Goal: Obtain resource: Download file/media

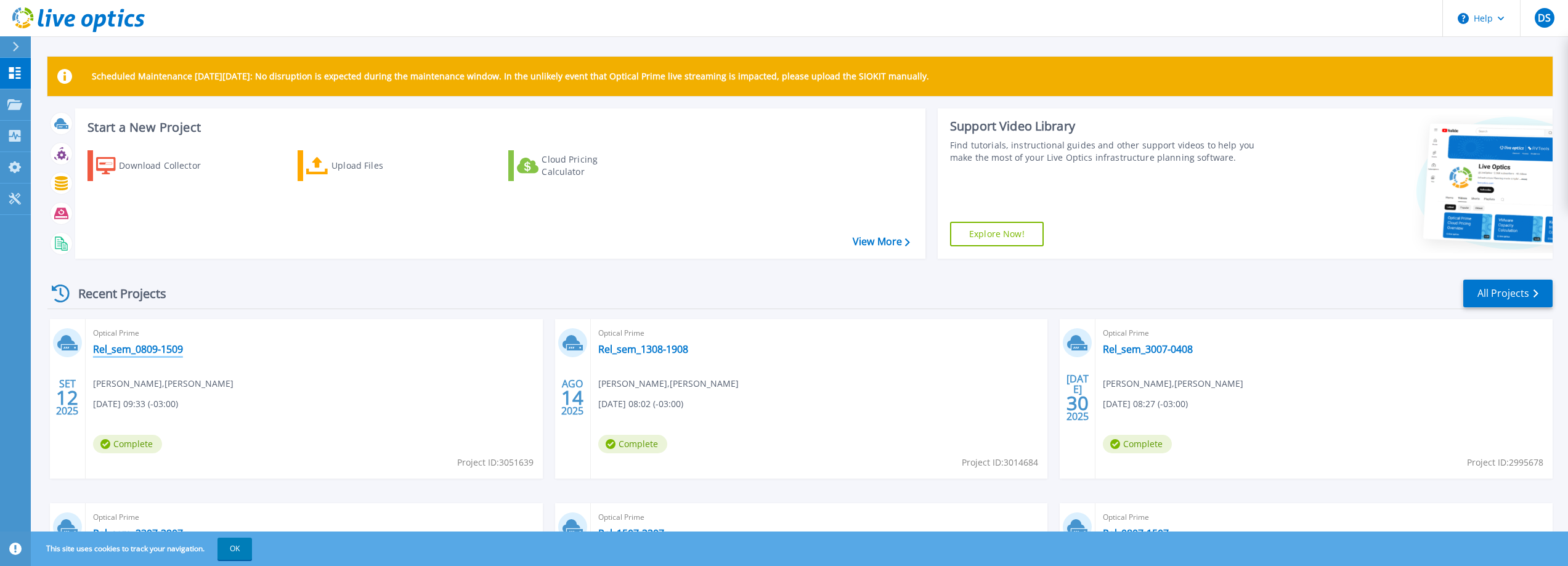
click at [153, 352] on link "Rel_sem_0809-1509" at bounding box center [138, 349] width 90 height 13
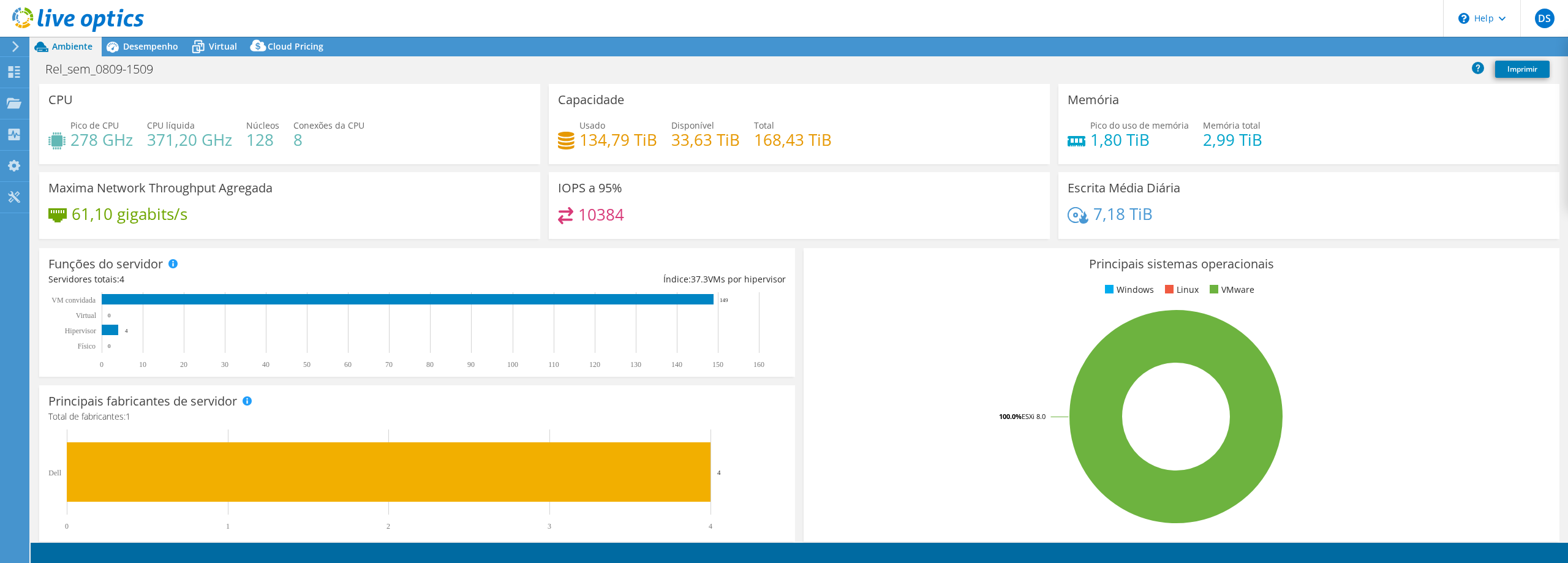
select select "USD"
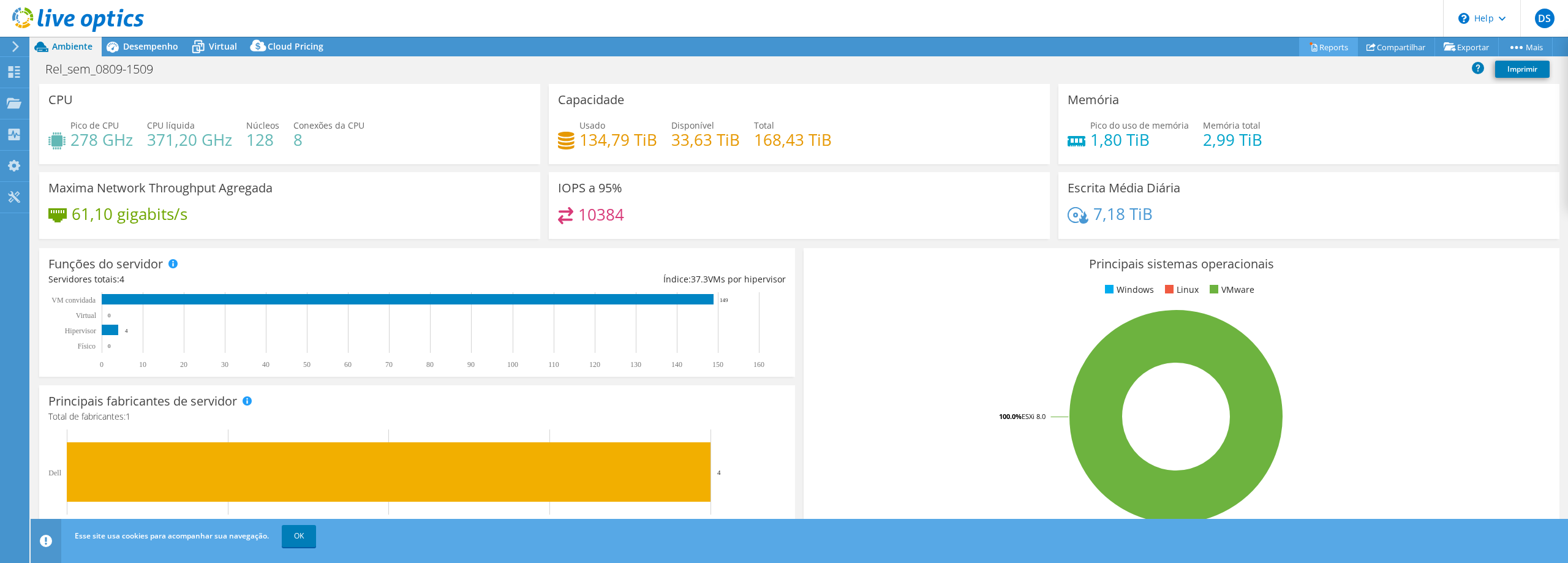
click at [1331, 47] on link "Reports" at bounding box center [1328, 47] width 59 height 19
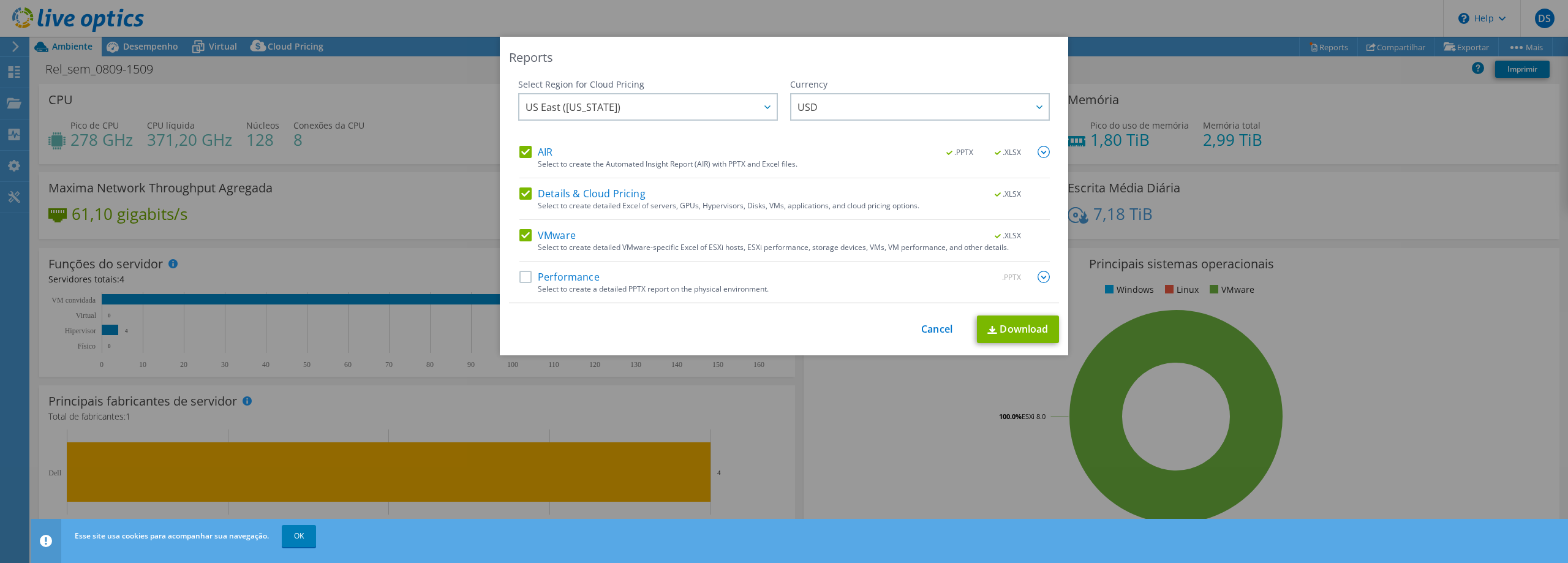
click at [522, 151] on label "AIR" at bounding box center [535, 152] width 33 height 12
click at [0, 0] on input "AIR" at bounding box center [0, 0] width 0 height 0
click at [520, 193] on label "Details & Cloud Pricing" at bounding box center [582, 194] width 126 height 12
click at [0, 0] on input "Details & Cloud Pricing" at bounding box center [0, 0] width 0 height 0
click at [521, 234] on label "VMware" at bounding box center [547, 235] width 57 height 12
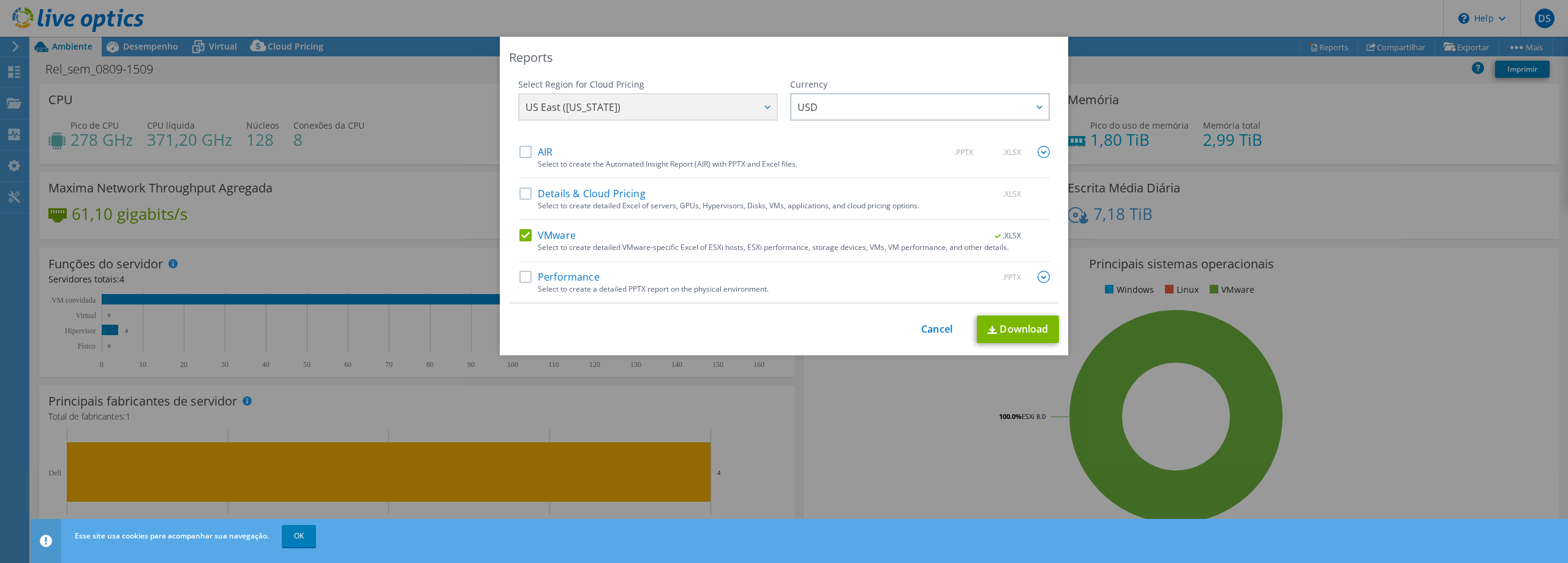
click at [0, 0] on input "VMware" at bounding box center [0, 0] width 0 height 0
click at [519, 277] on label "Performance" at bounding box center [559, 277] width 80 height 12
click at [0, 0] on input "Performance" at bounding box center [0, 0] width 0 height 0
click at [1040, 279] on img at bounding box center [1044, 277] width 12 height 12
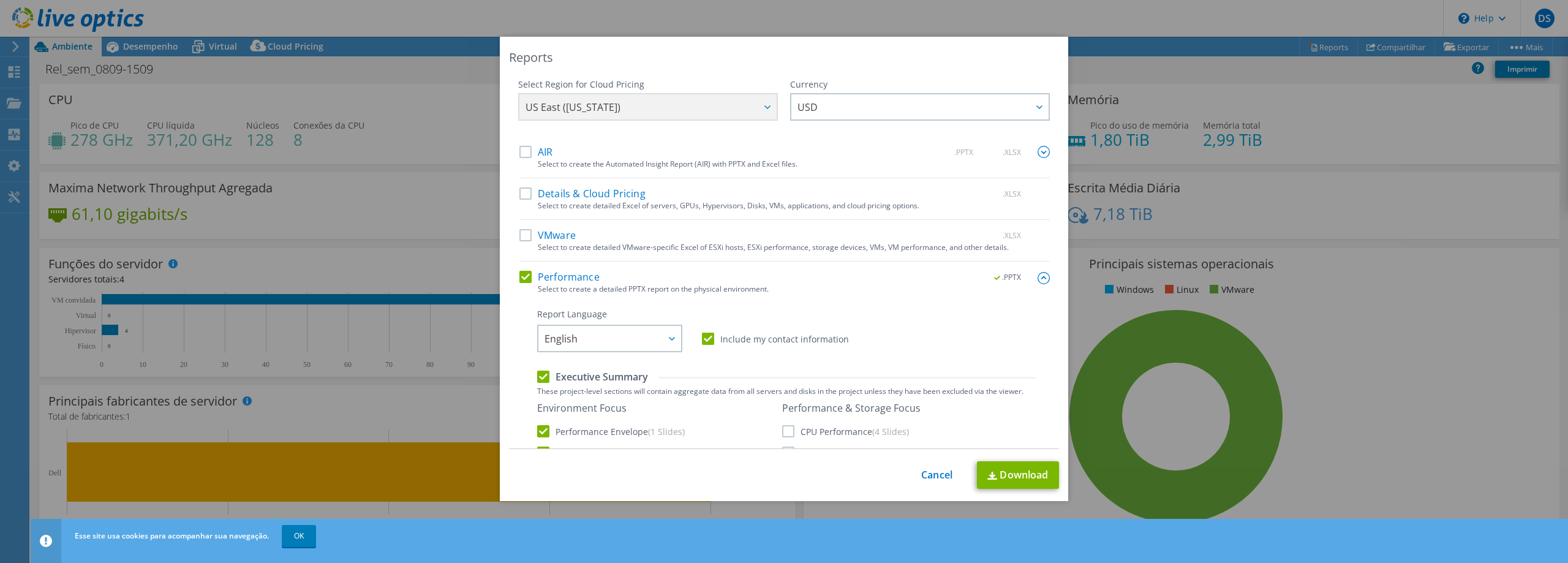
scroll to position [61, 0]
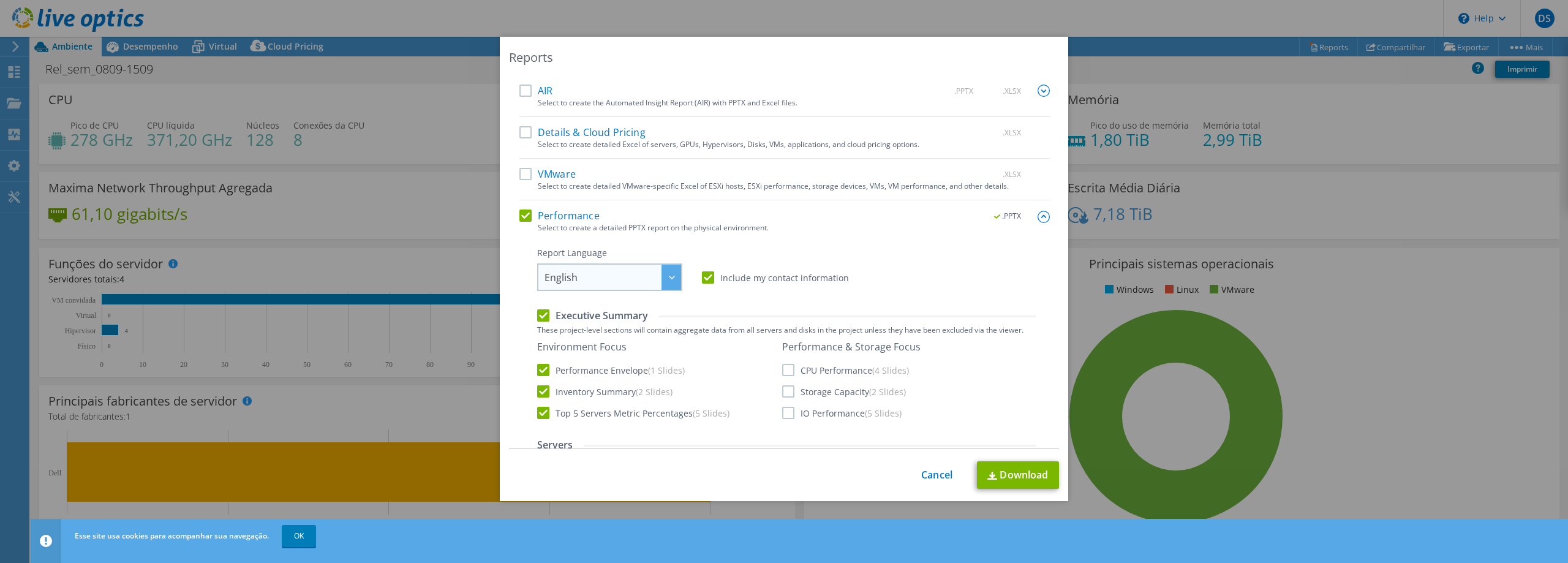
click at [646, 277] on span "English" at bounding box center [613, 277] width 136 height 25
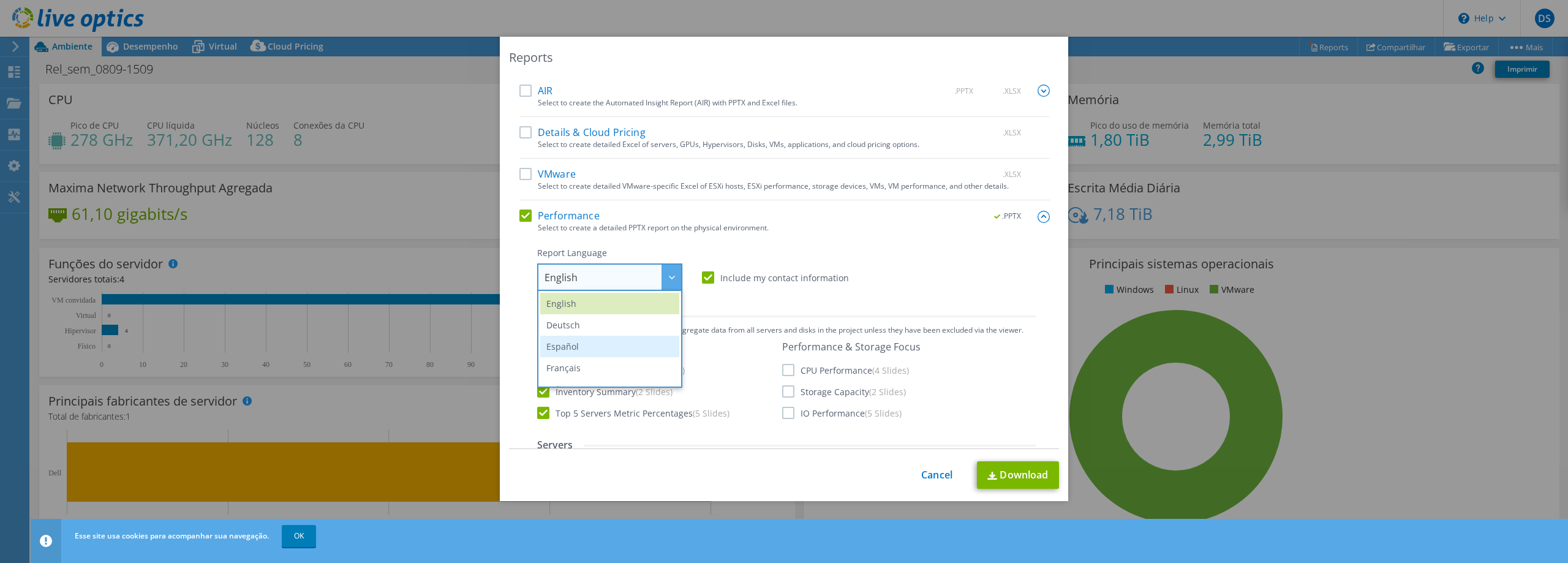
scroll to position [123, 0]
click at [589, 315] on li "Português" at bounding box center [609, 310] width 139 height 21
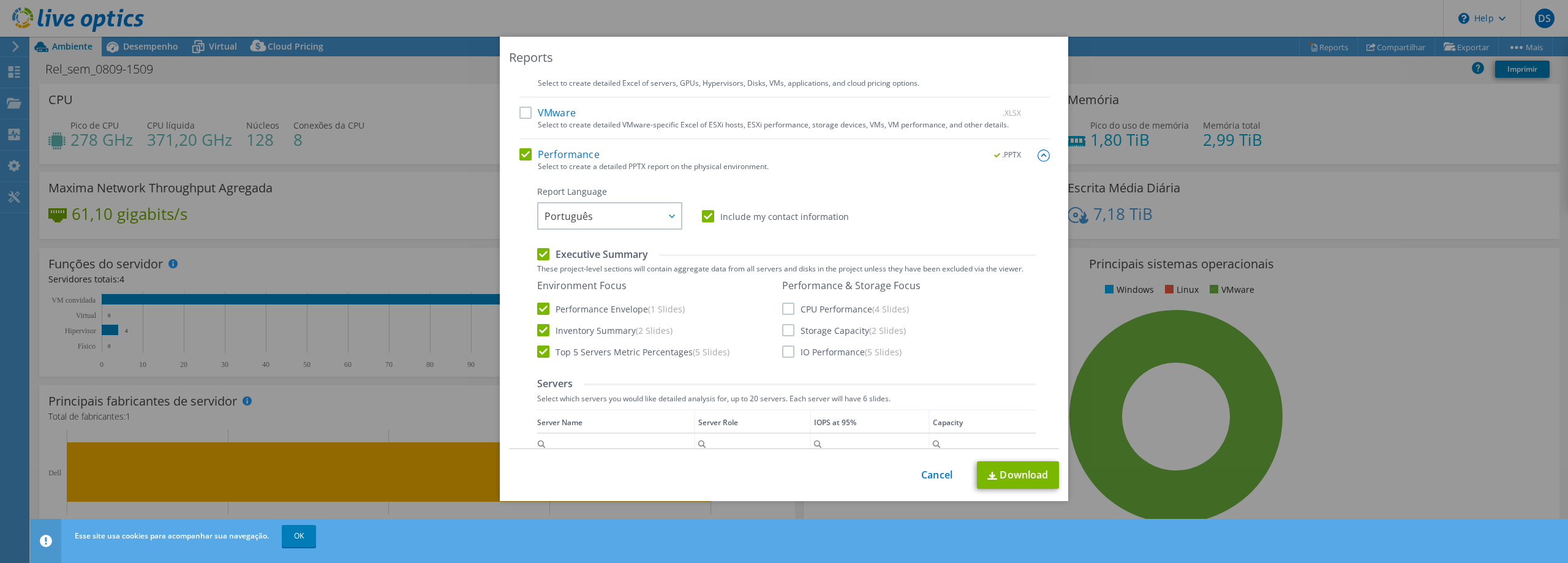
click at [785, 307] on label "CPU Performance (4 Slides)" at bounding box center [845, 309] width 127 height 12
click at [0, 0] on input "CPU Performance (4 Slides)" at bounding box center [0, 0] width 0 height 0
click at [784, 333] on label "Storage Capacity (2 Slides)" at bounding box center [843, 330] width 124 height 12
click at [0, 0] on input "Storage Capacity (2 Slides)" at bounding box center [0, 0] width 0 height 0
click at [782, 348] on label "IO Performance (5 Slides)" at bounding box center [842, 352] width 120 height 12
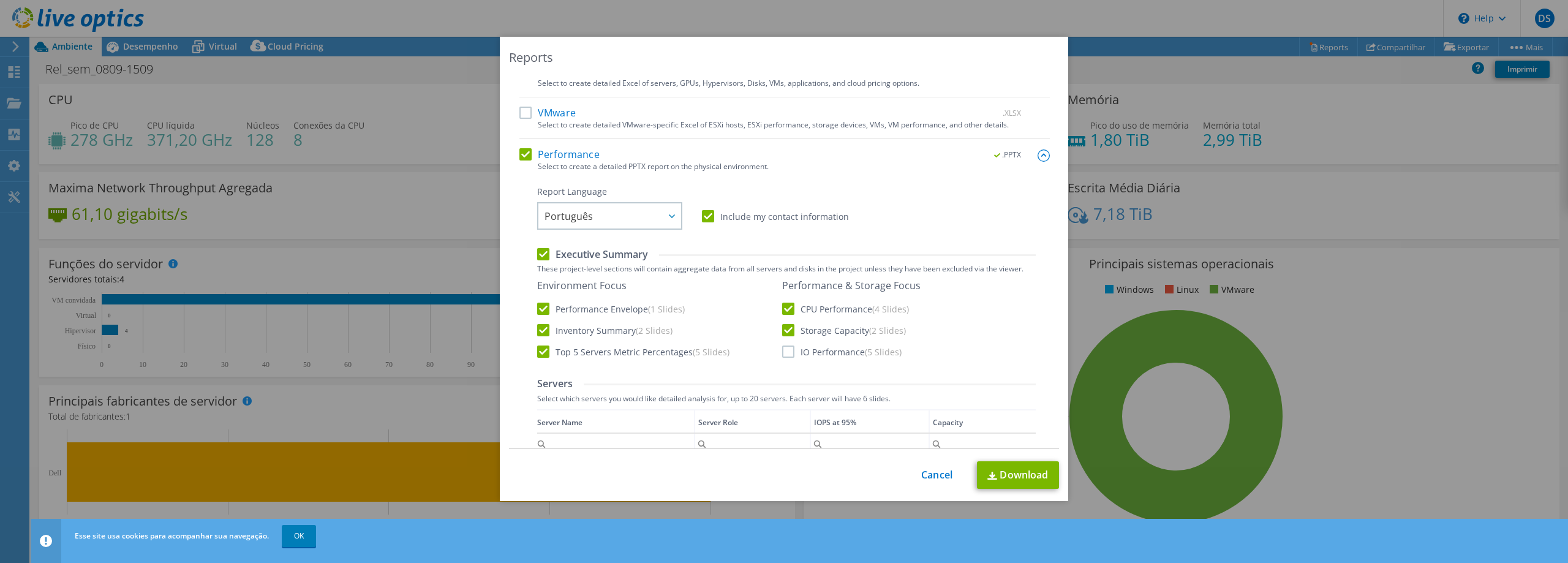
click at [0, 0] on input "IO Performance (5 Slides)" at bounding box center [0, 0] width 0 height 0
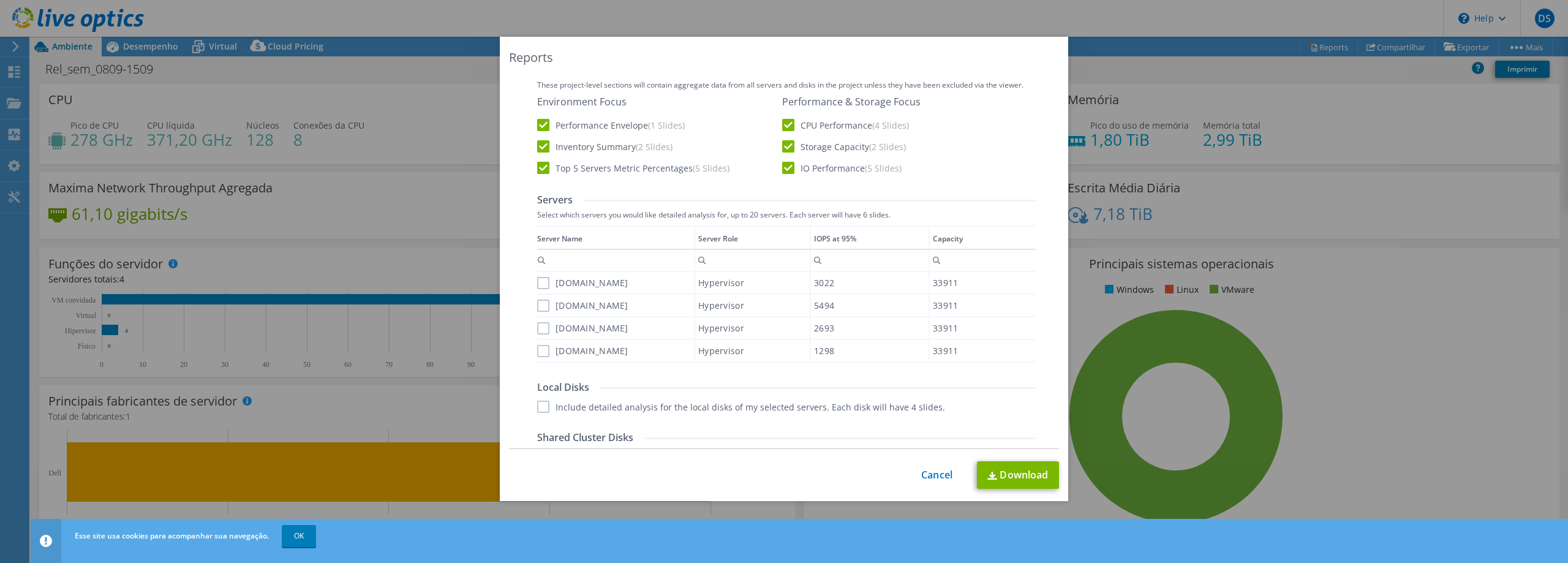
click at [537, 280] on label "vmware03.rj.def.br" at bounding box center [583, 283] width 92 height 12
click at [0, 0] on input "vmware03.rj.def.br" at bounding box center [0, 0] width 0 height 0
click at [537, 310] on label "vmware04.rj.def.br" at bounding box center [583, 306] width 92 height 12
click at [0, 0] on input "vmware04.rj.def.br" at bounding box center [0, 0] width 0 height 0
click at [538, 327] on label "vmware01.rj.def.br" at bounding box center [583, 328] width 92 height 12
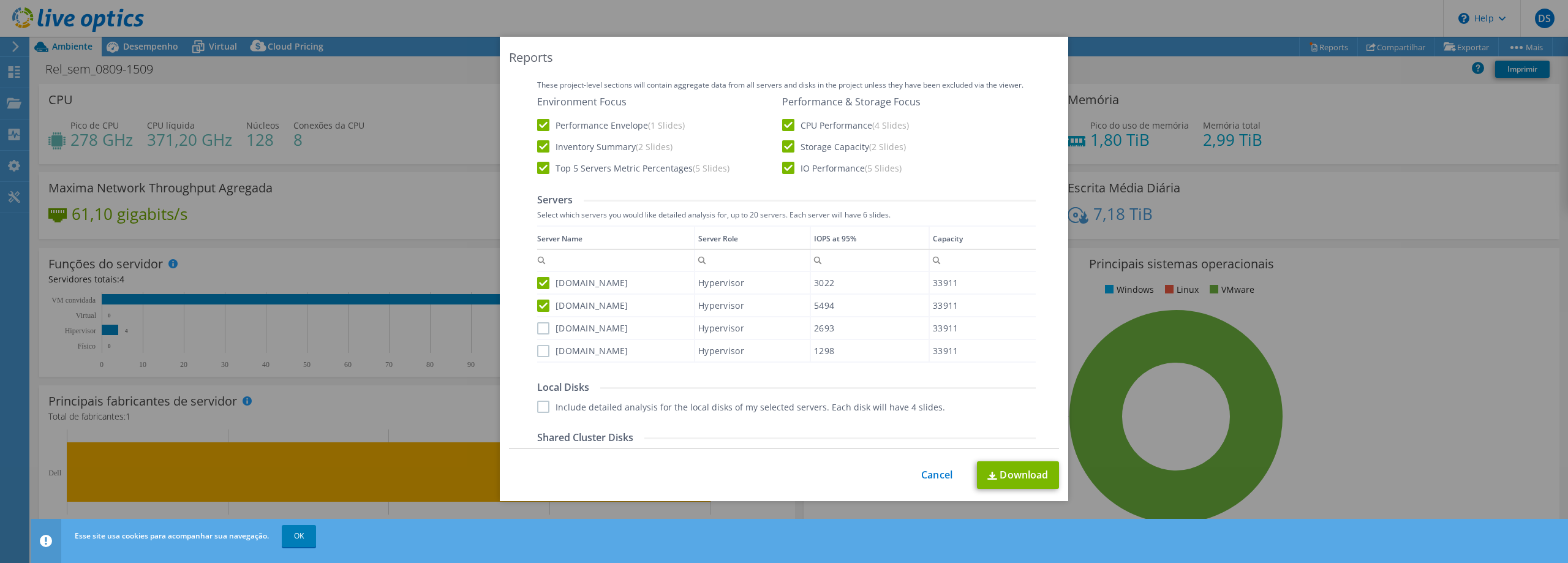
click at [0, 0] on input "vmware01.rj.def.br" at bounding box center [0, 0] width 0 height 0
click at [540, 354] on label "vmware02.rj.def.br" at bounding box center [583, 351] width 92 height 12
click at [0, 0] on input "vmware02.rj.def.br" at bounding box center [0, 0] width 0 height 0
click at [540, 408] on label "Include detailed analysis for the local disks of my selected servers. Each disk…" at bounding box center [741, 407] width 408 height 12
click at [0, 0] on input "Include detailed analysis for the local disks of my selected servers. Each disk…" at bounding box center [0, 0] width 0 height 0
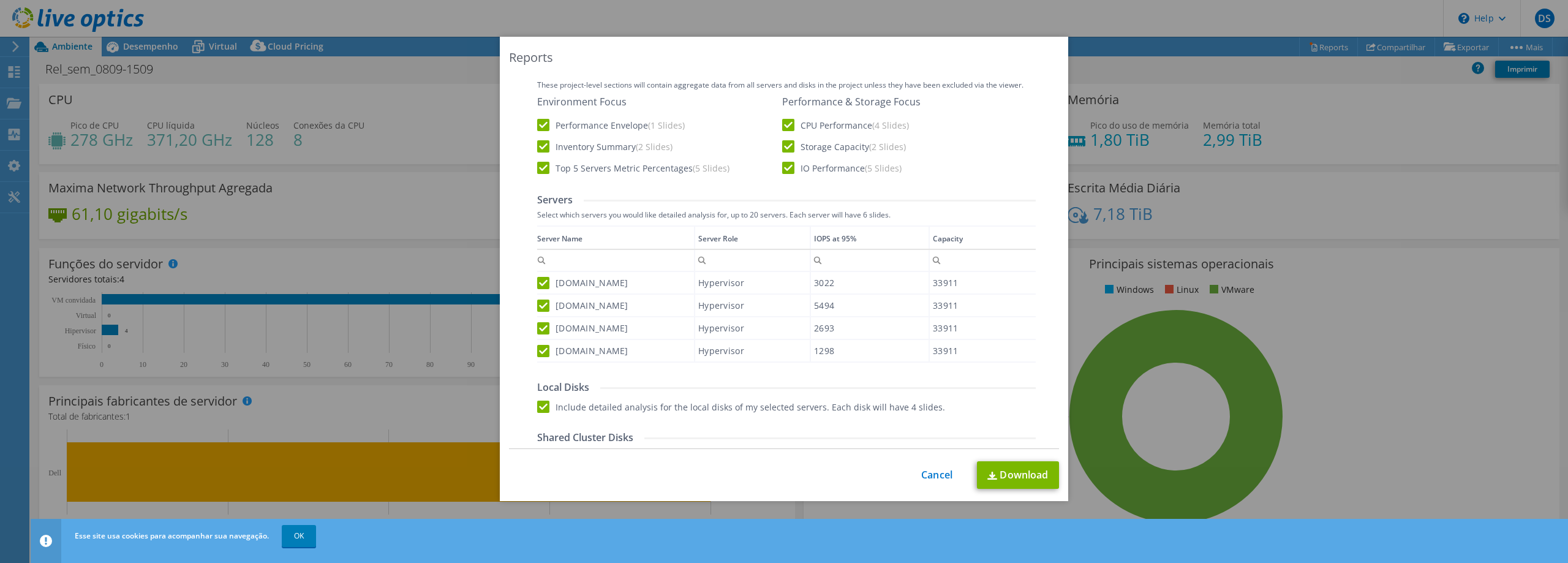
scroll to position [490, 0]
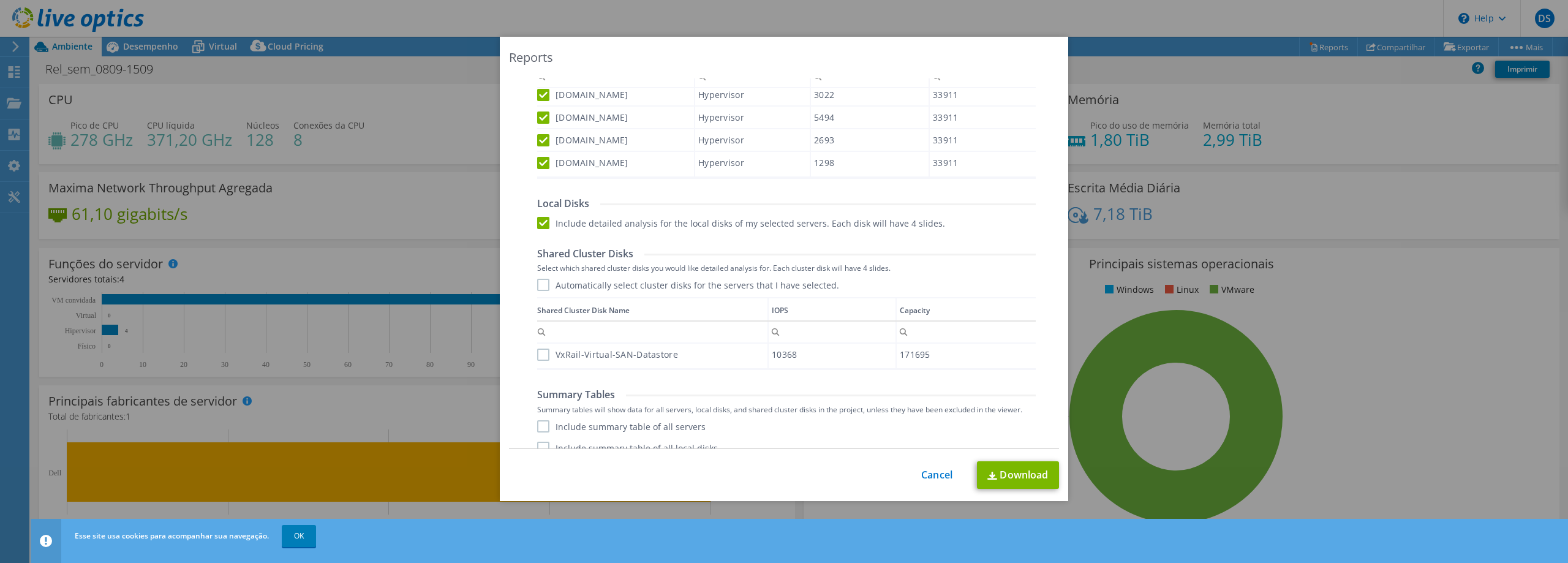
click at [538, 357] on label "VxRail-Virtual-SAN-Datastore" at bounding box center [608, 355] width 141 height 12
click at [0, 0] on input "VxRail-Virtual-SAN-Datastore" at bounding box center [0, 0] width 0 height 0
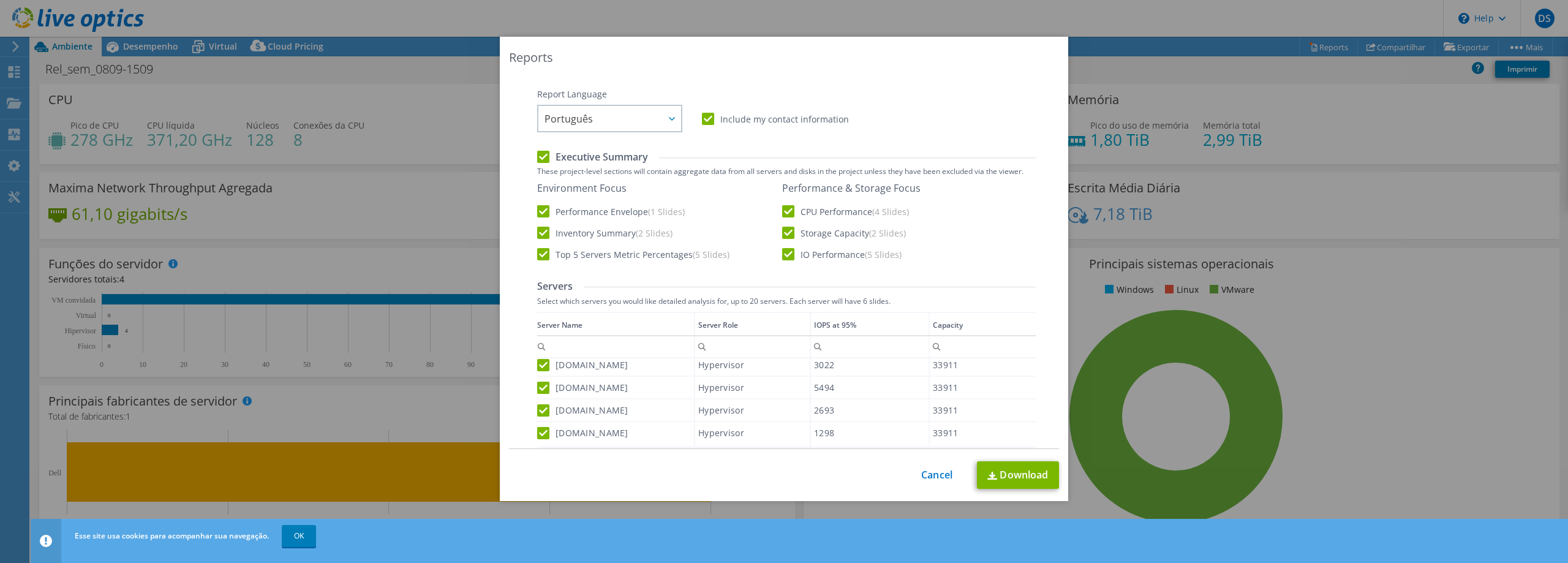
scroll to position [0, 0]
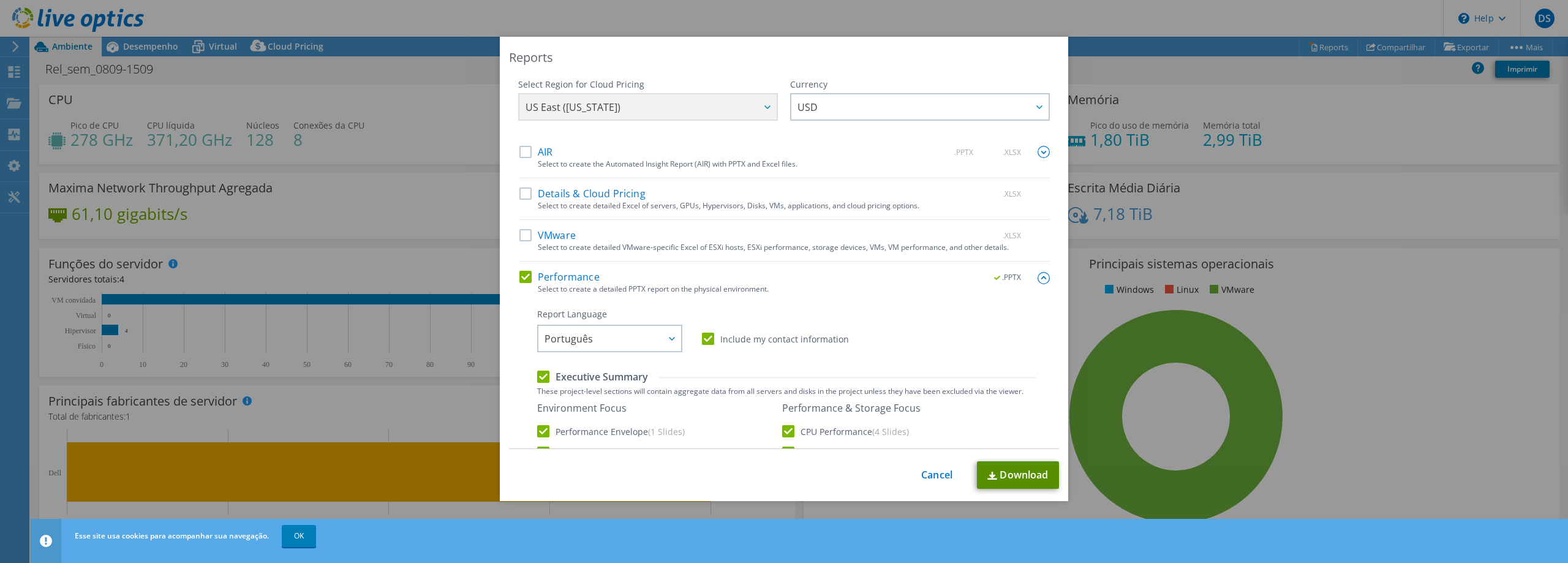
click at [1020, 473] on link "Download" at bounding box center [1018, 475] width 82 height 27
click at [926, 476] on link "Cancel" at bounding box center [937, 475] width 31 height 12
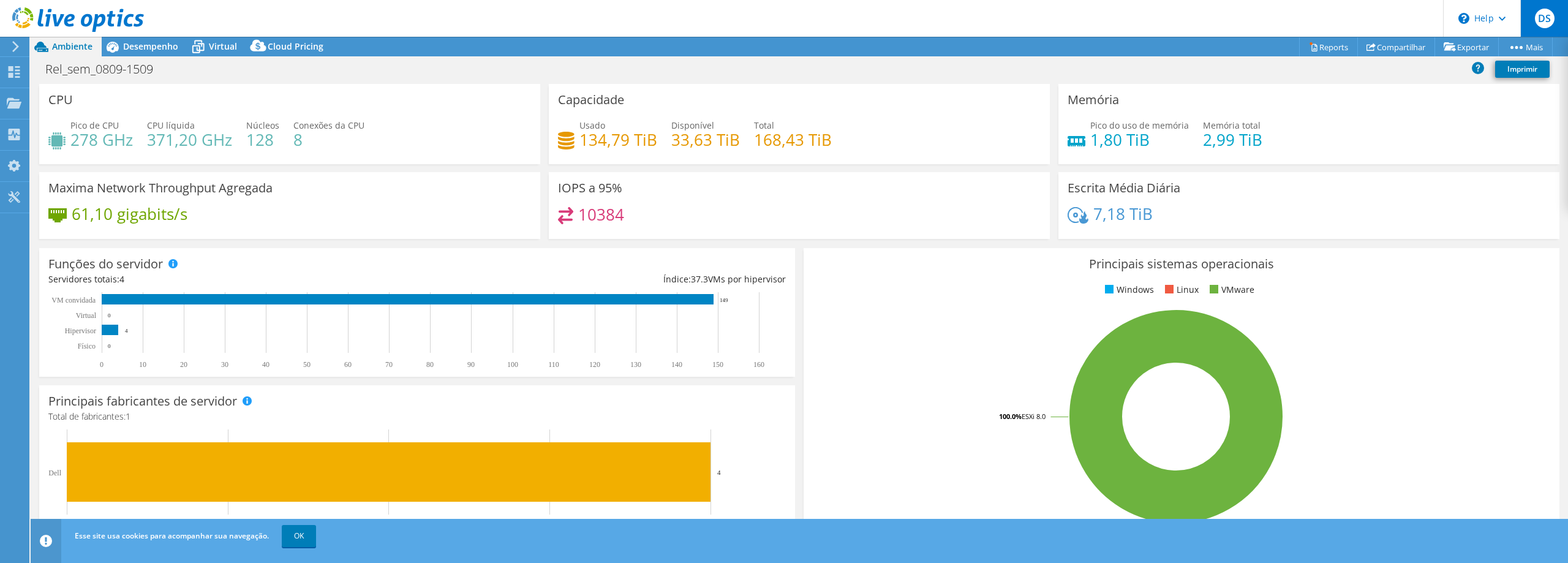
click at [1539, 21] on span "DS" at bounding box center [1544, 18] width 19 height 19
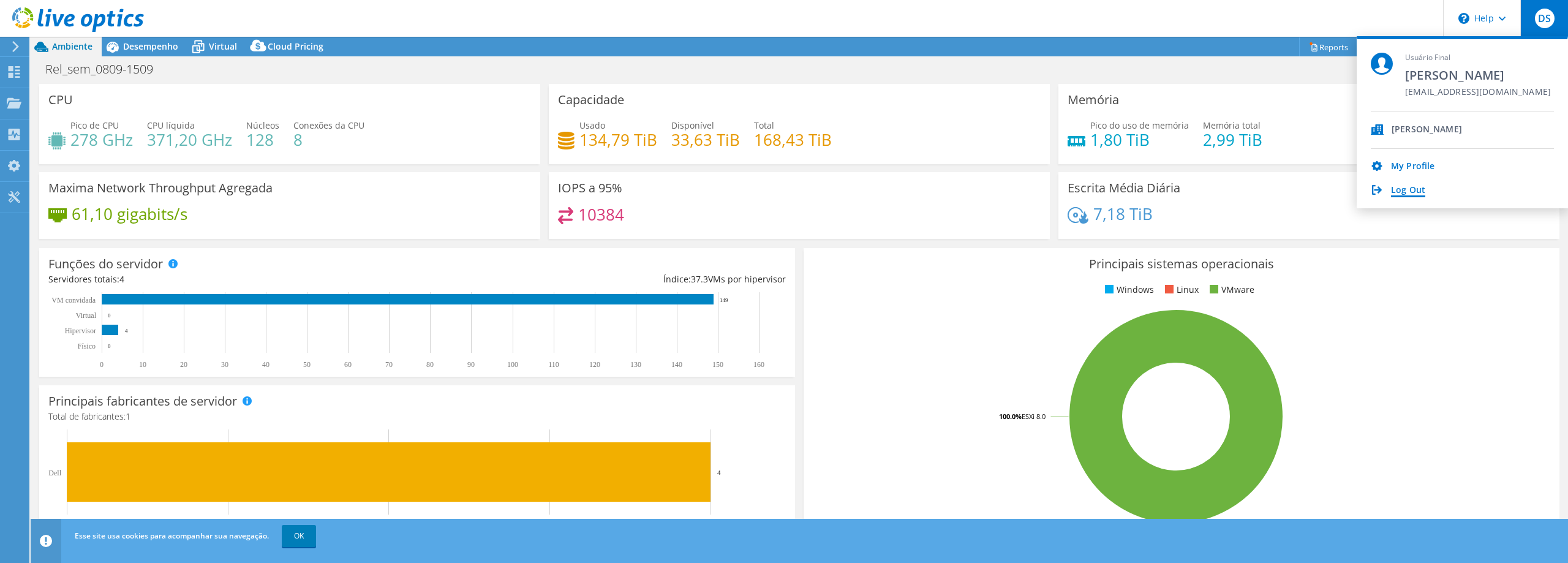
click at [1414, 188] on link "Log Out" at bounding box center [1407, 191] width 34 height 12
